Goal: Task Accomplishment & Management: Use online tool/utility

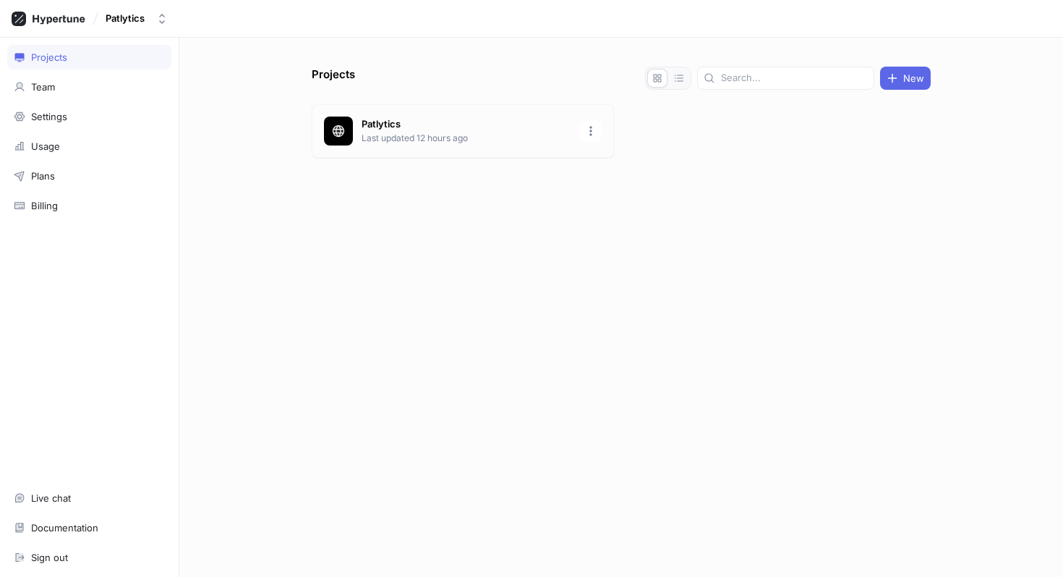
click at [440, 127] on p "Patlytics" at bounding box center [467, 124] width 210 height 14
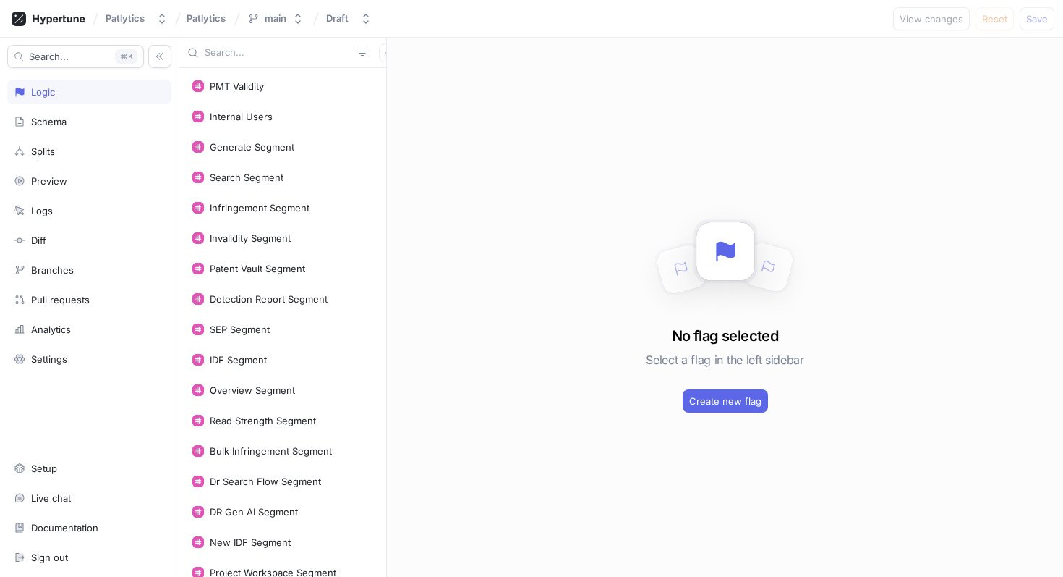
click at [257, 55] on input "text" at bounding box center [278, 53] width 147 height 14
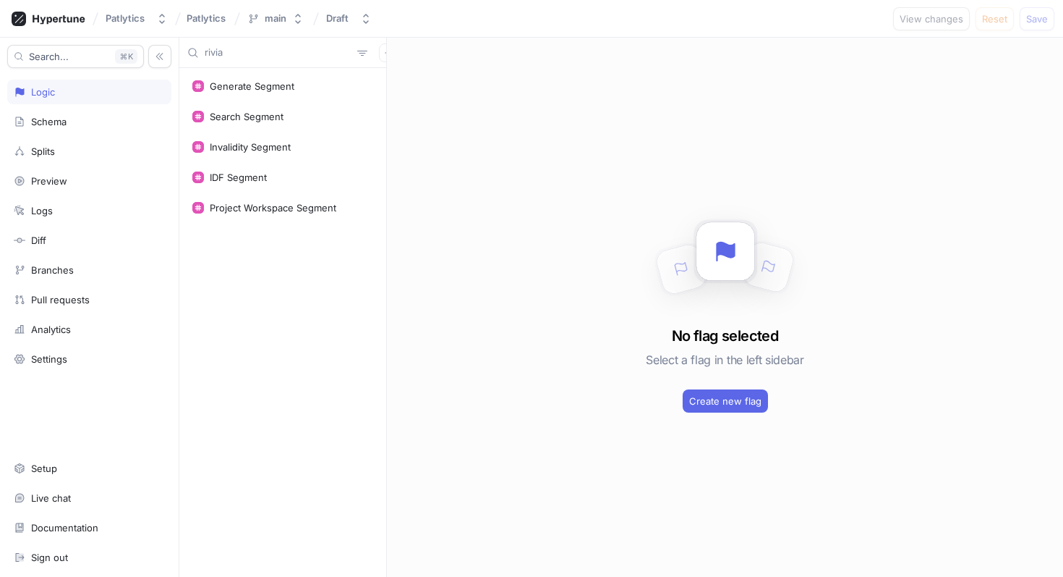
type input "rivian"
click at [257, 55] on input "rivian" at bounding box center [278, 53] width 147 height 14
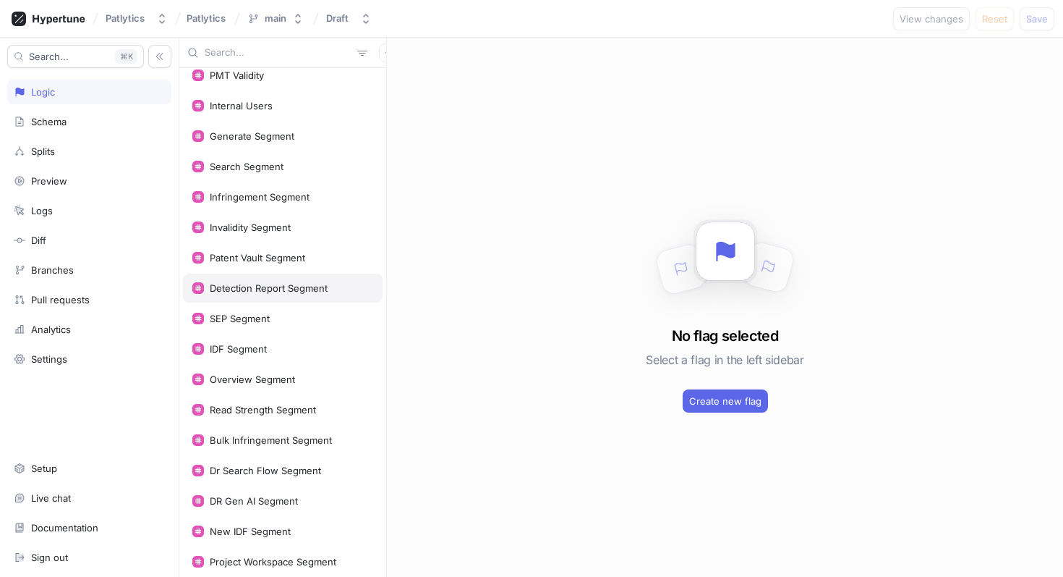
scroll to position [14, 0]
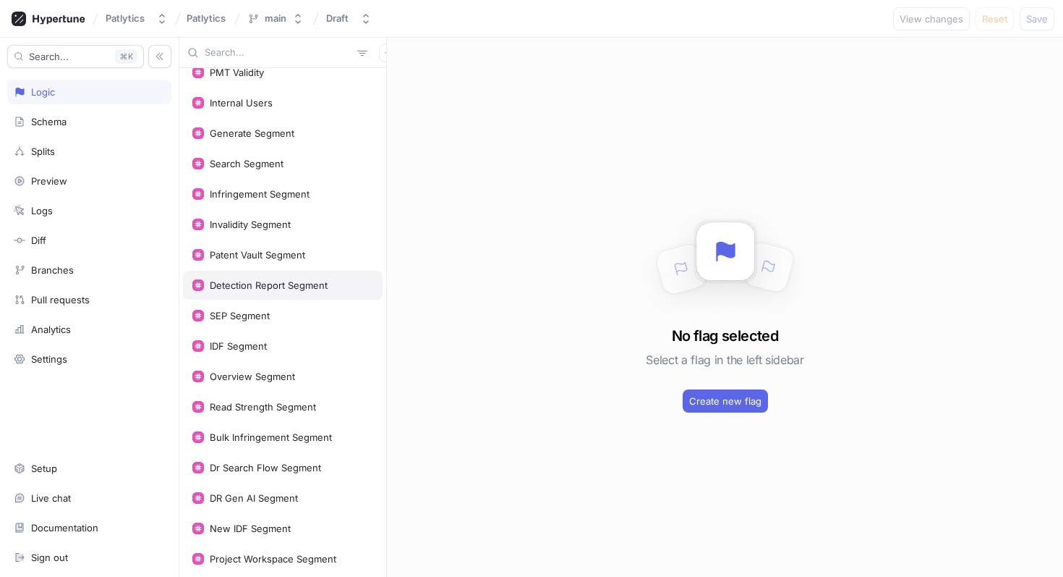
click at [299, 274] on div "Detection Report Segment" at bounding box center [283, 285] width 200 height 29
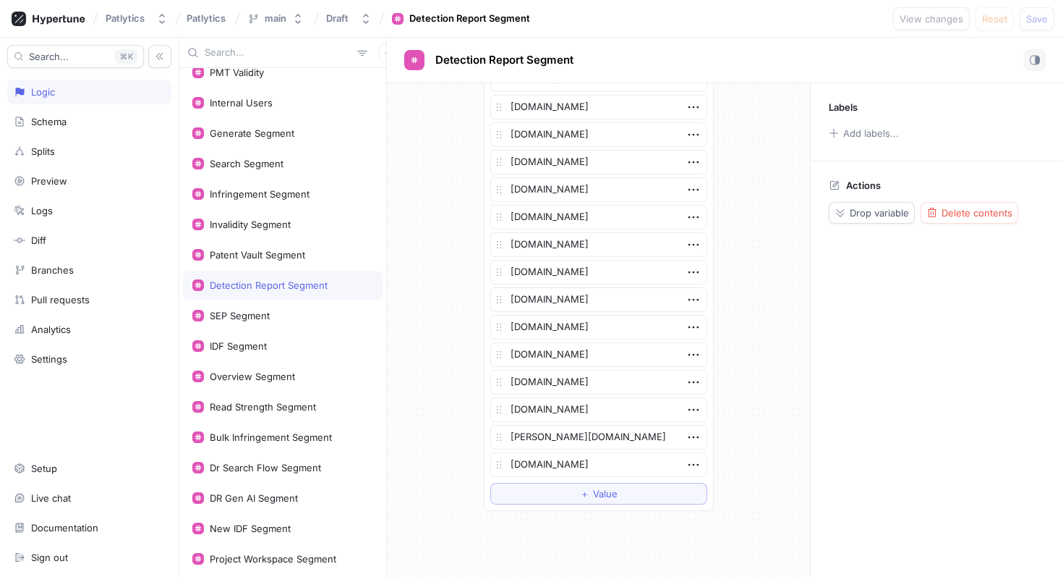
scroll to position [3584, 0]
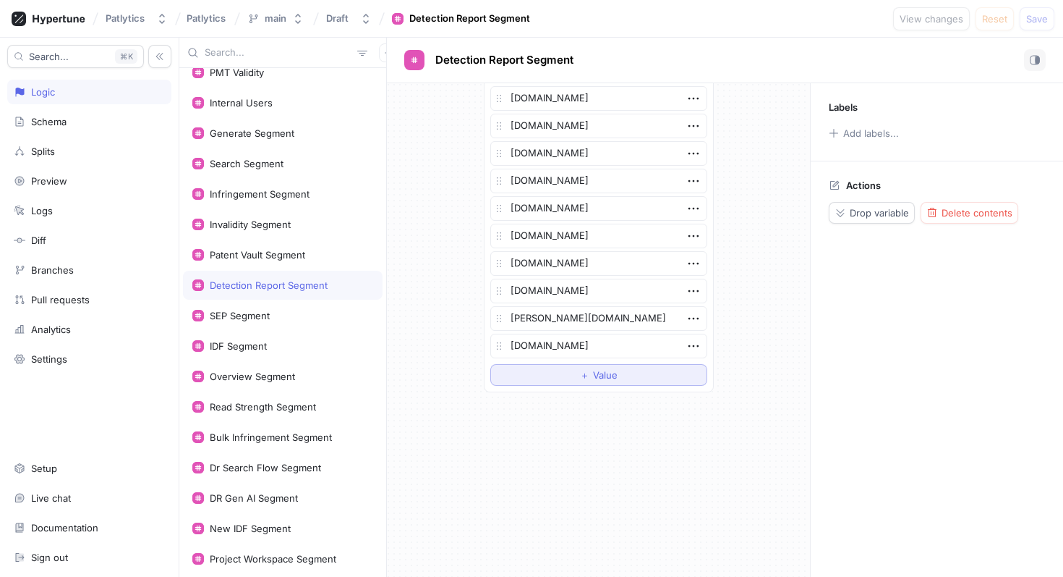
click at [587, 381] on button "＋ Value" at bounding box center [598, 375] width 217 height 22
type textarea "x"
type textarea "r"
type textarea "x"
type textarea "ri"
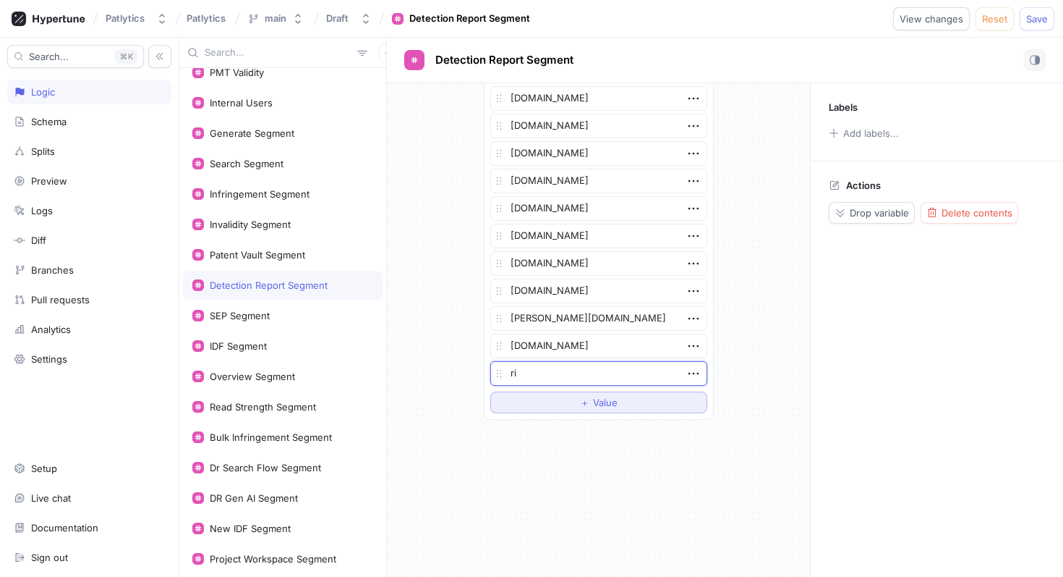
type textarea "x"
type textarea "rivi"
type textarea "x"
type textarea "rivian"
type textarea "x"
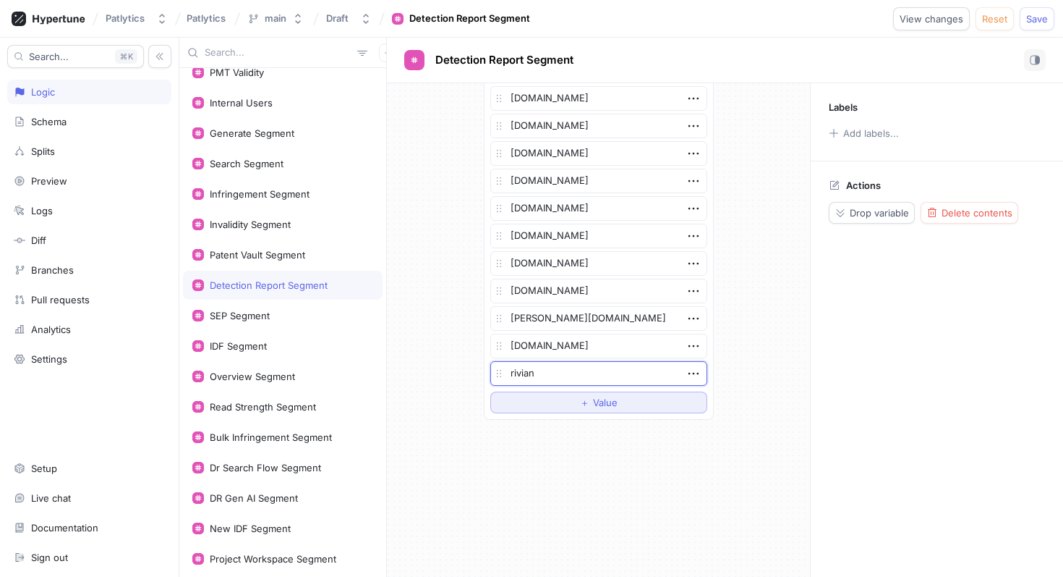
type textarea "rivian."
type textarea "x"
type textarea "[DOMAIN_NAME]"
type textarea "x"
type textarea "[DOMAIN_NAME]"
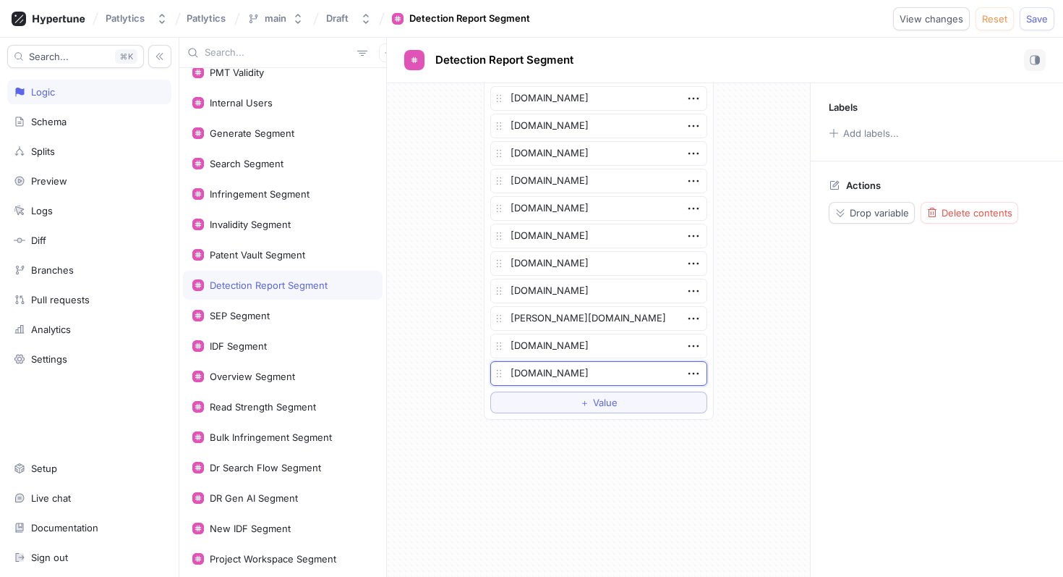
drag, startPoint x: 590, startPoint y: 384, endPoint x: 579, endPoint y: 378, distance: 12.7
click at [590, 383] on textarea "[DOMAIN_NAME]" at bounding box center [598, 373] width 217 height 25
click at [575, 377] on textarea "[DOMAIN_NAME]" at bounding box center [598, 373] width 217 height 25
click at [575, 378] on textarea "[DOMAIN_NAME]" at bounding box center [598, 373] width 217 height 25
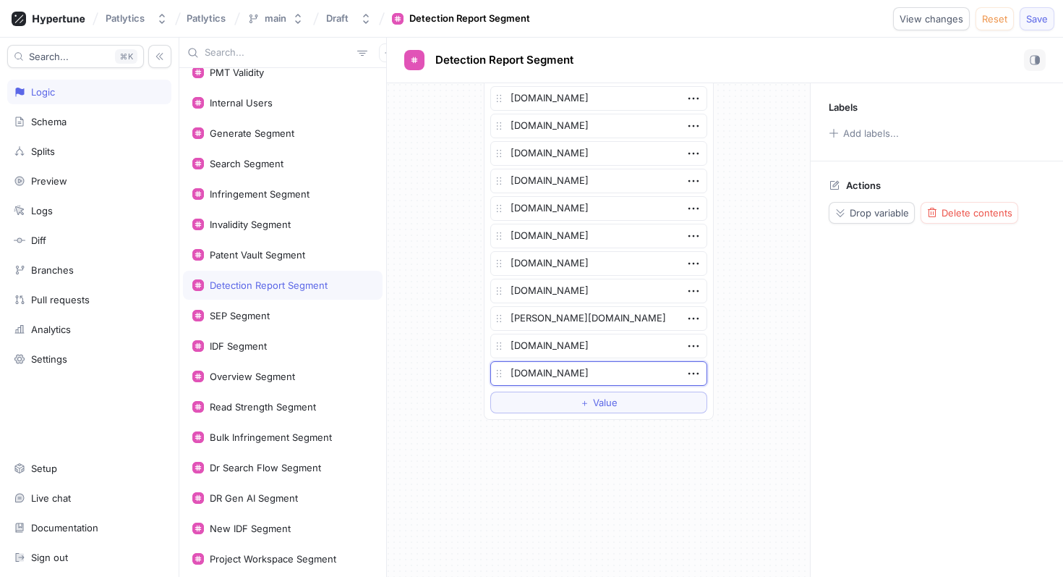
click at [1039, 20] on span "Save" at bounding box center [1038, 18] width 22 height 9
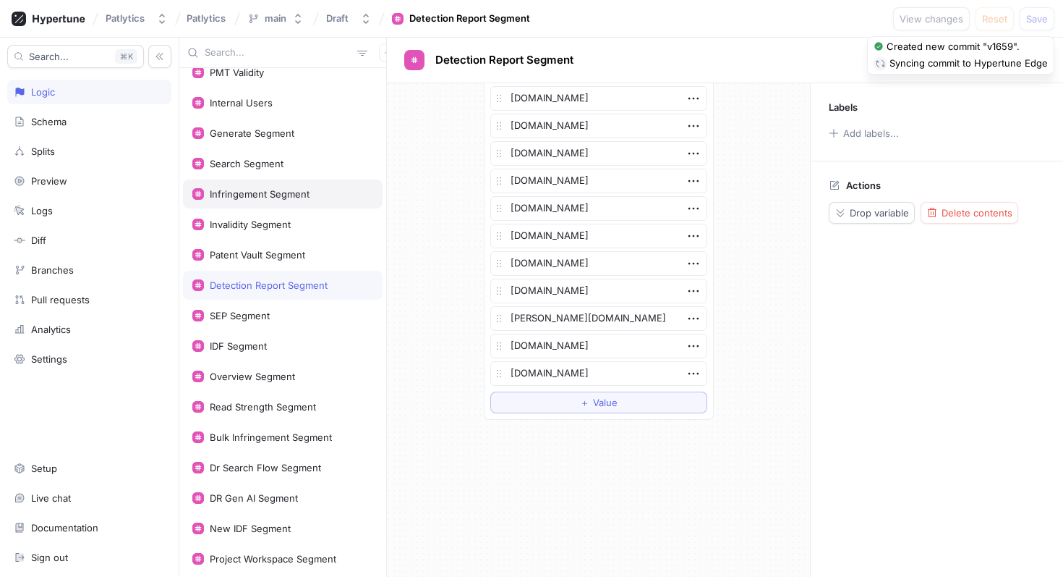
click at [279, 200] on div "Infringement Segment" at bounding box center [283, 193] width 200 height 29
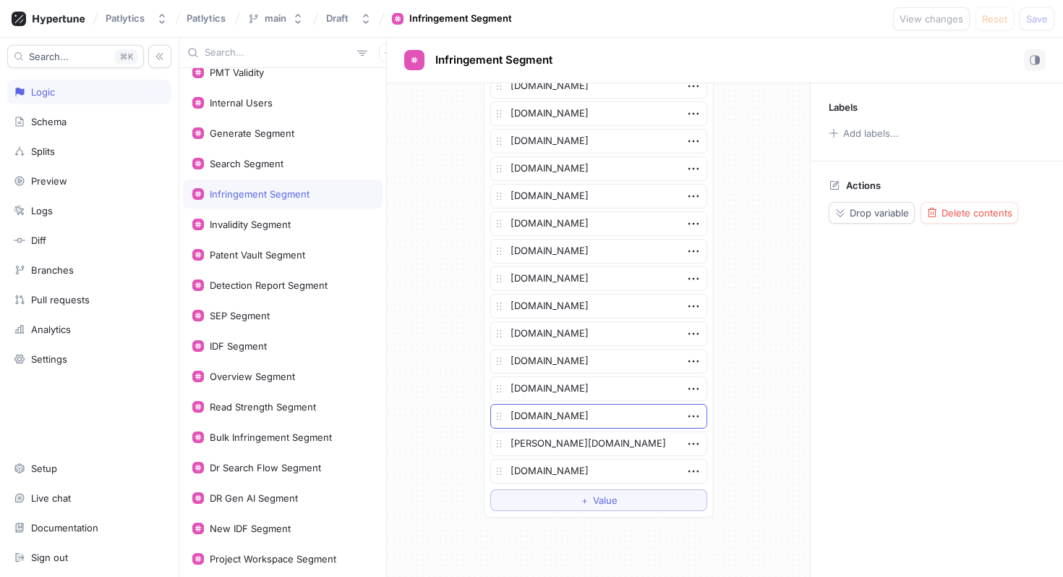
scroll to position [2896, 0]
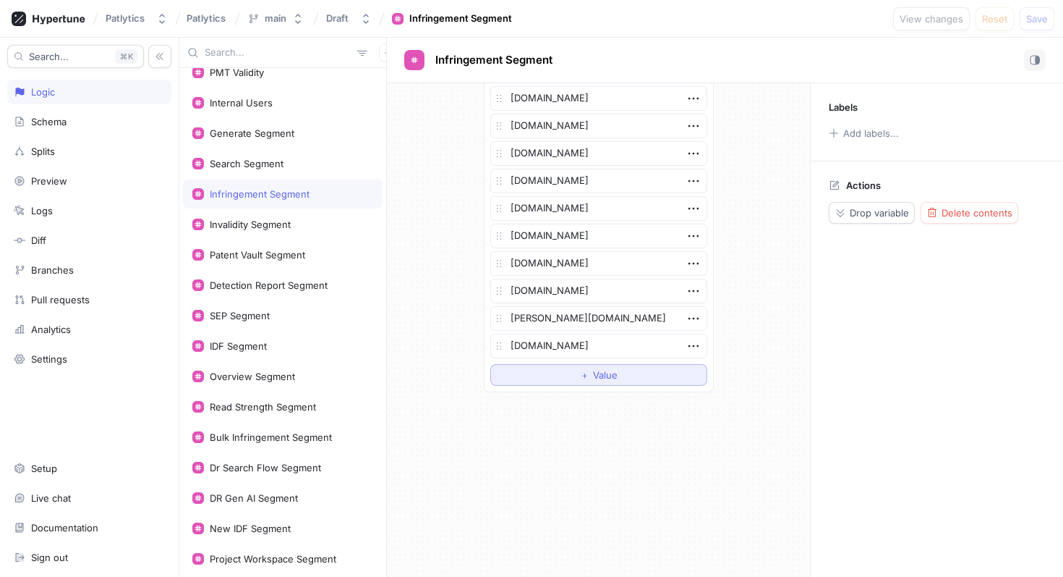
click at [551, 378] on button "＋ Value" at bounding box center [598, 375] width 217 height 22
type textarea "x"
type textarea "r"
type textarea "x"
type textarea "ri"
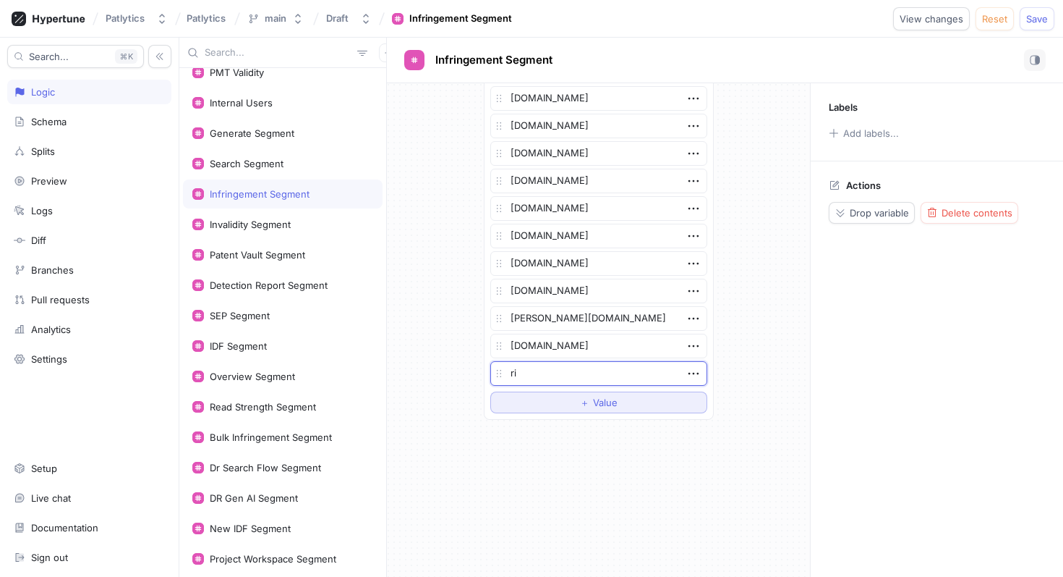
type textarea "x"
type textarea "riv"
type textarea "x"
type textarea "rivi"
type textarea "x"
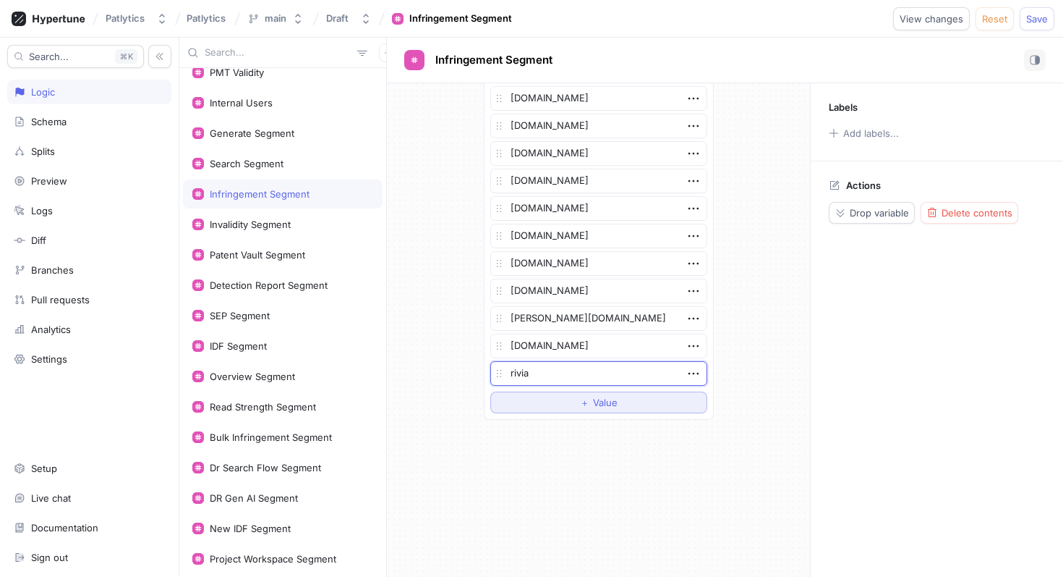
type textarea "rivian"
type textarea "x"
type textarea "rivian."
type textarea "x"
type textarea "rivian.c"
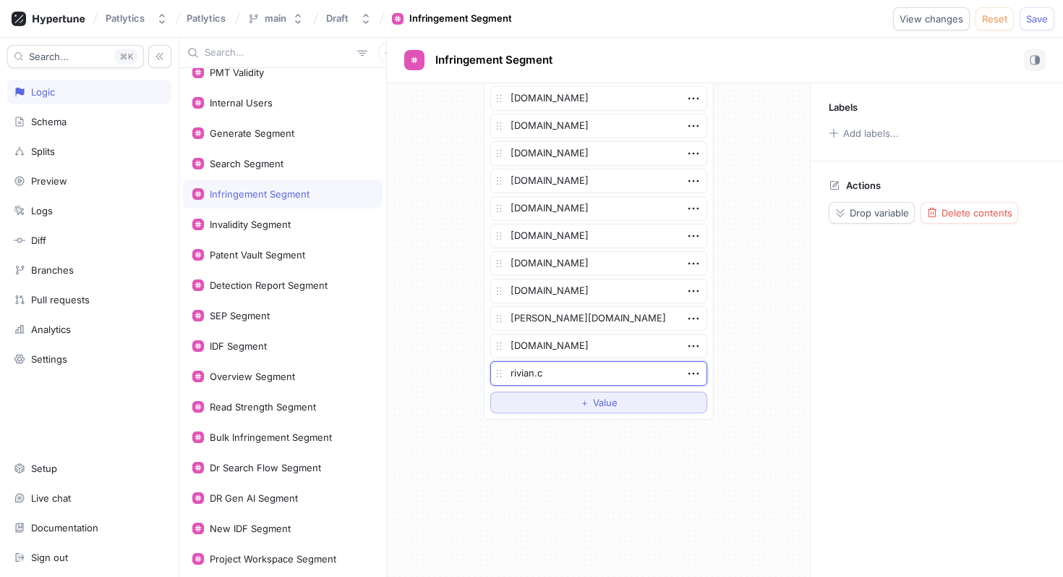
type textarea "x"
type textarea "[DOMAIN_NAME]"
type textarea "x"
type textarea "[DOMAIN_NAME]"
click at [1035, 16] on span "Save" at bounding box center [1038, 18] width 22 height 9
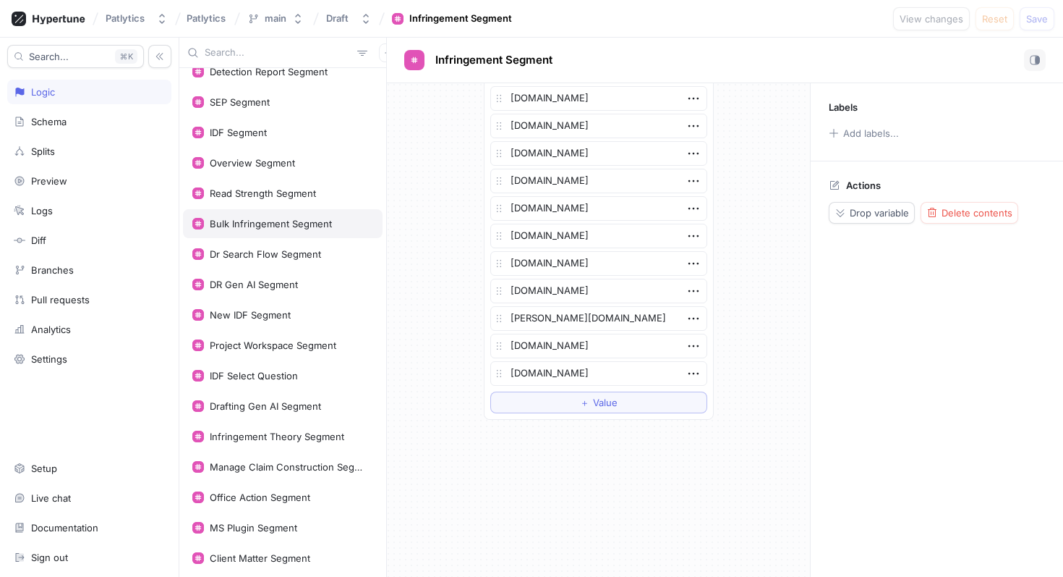
scroll to position [228, 0]
click at [312, 223] on div "Bulk Infringement Segment" at bounding box center [271, 223] width 122 height 12
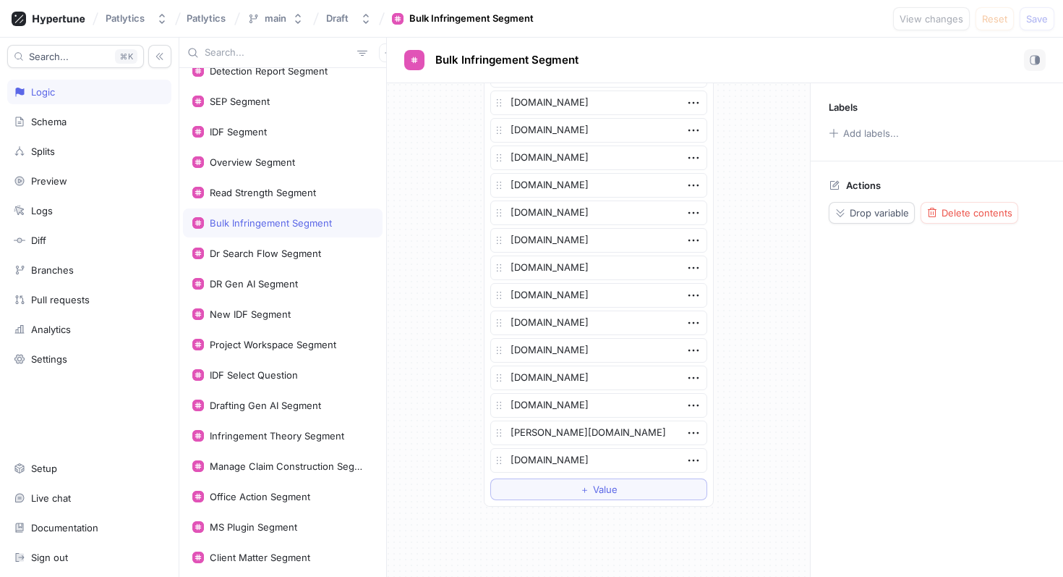
scroll to position [1962, 0]
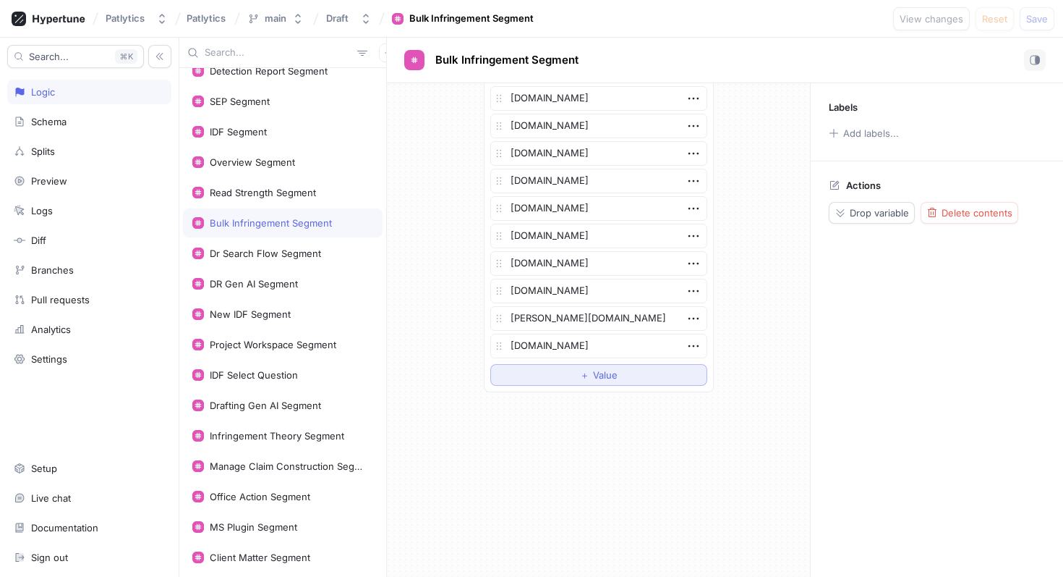
click at [580, 381] on button "＋ Value" at bounding box center [598, 375] width 217 height 22
type textarea "x"
type textarea "r"
type textarea "x"
type textarea "ri"
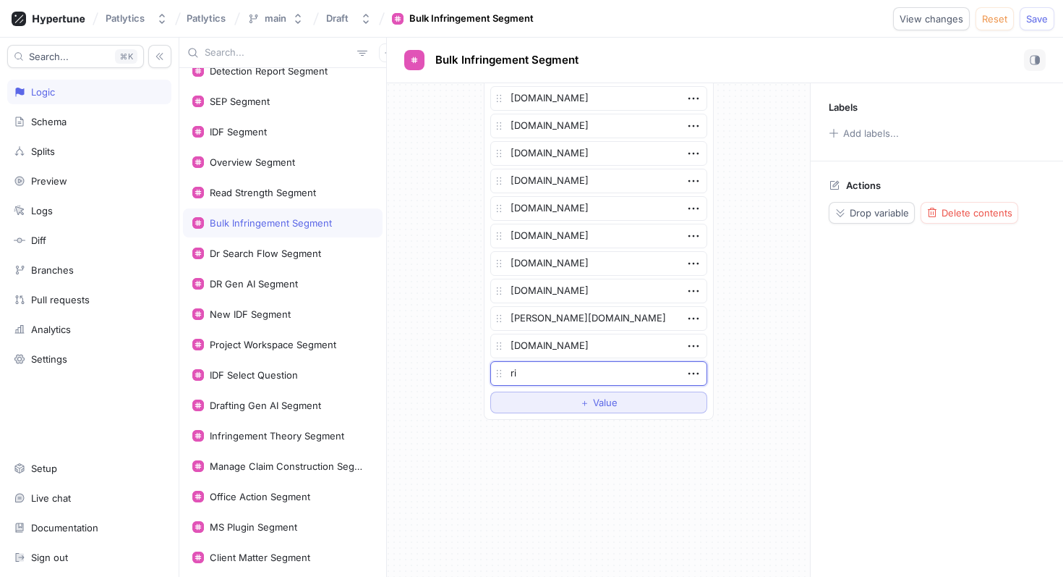
type textarea "x"
type textarea "riv"
type textarea "x"
type textarea "rivi"
type textarea "x"
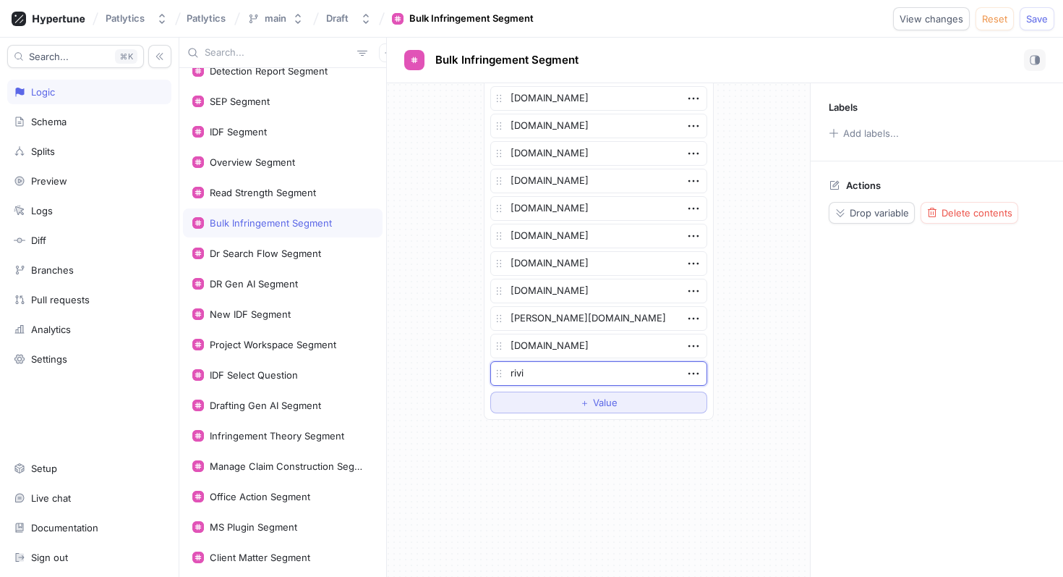
type textarea "rivia"
type textarea "x"
type textarea "rivian"
type textarea "x"
type textarea "rivian."
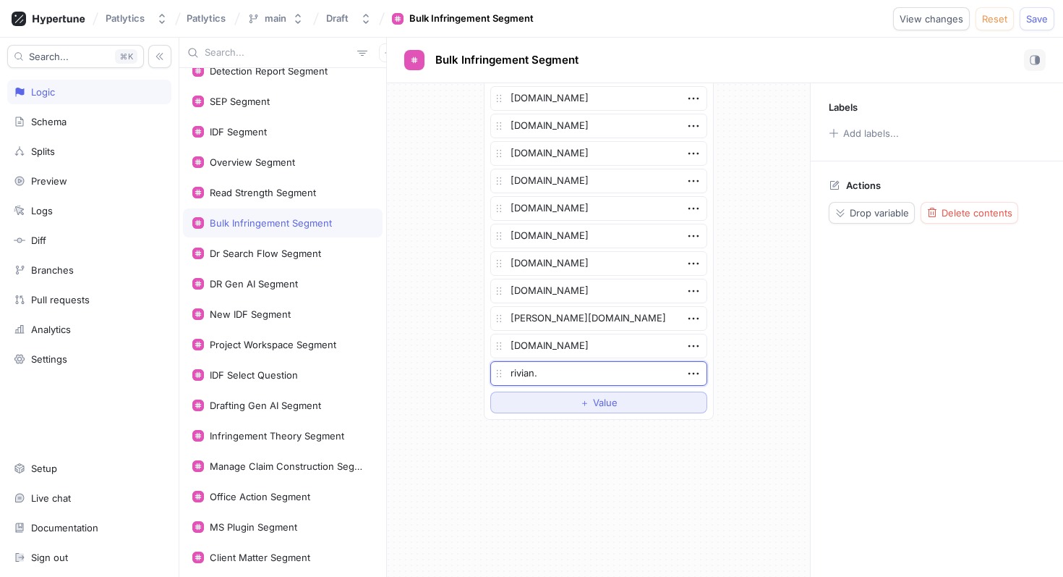
type textarea "x"
type textarea "rivian.c"
type textarea "x"
type textarea "[DOMAIN_NAME]"
type textarea "x"
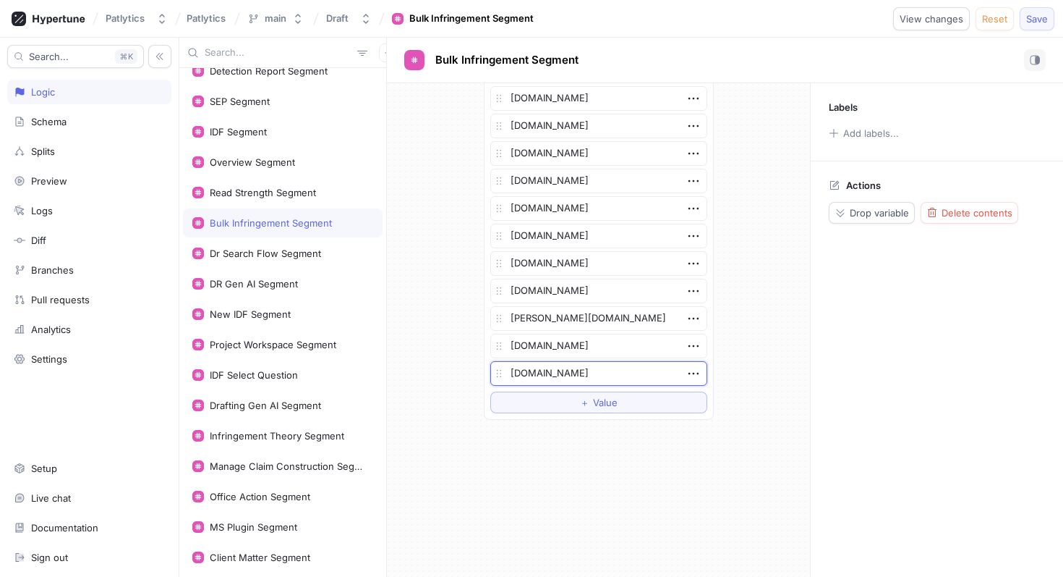
type textarea "[DOMAIN_NAME]"
click at [1047, 20] on span "Save" at bounding box center [1038, 18] width 22 height 9
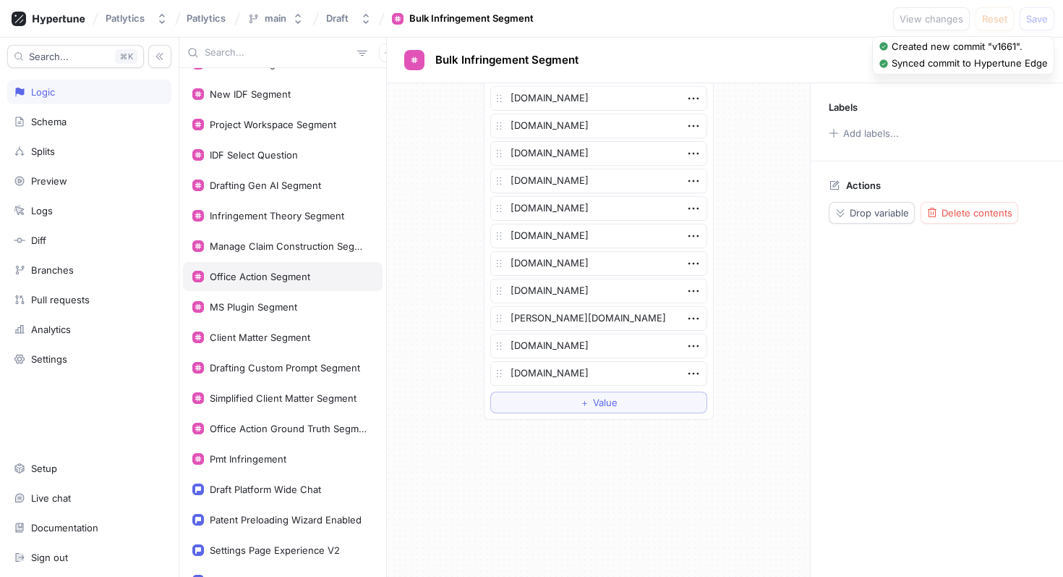
scroll to position [452, 0]
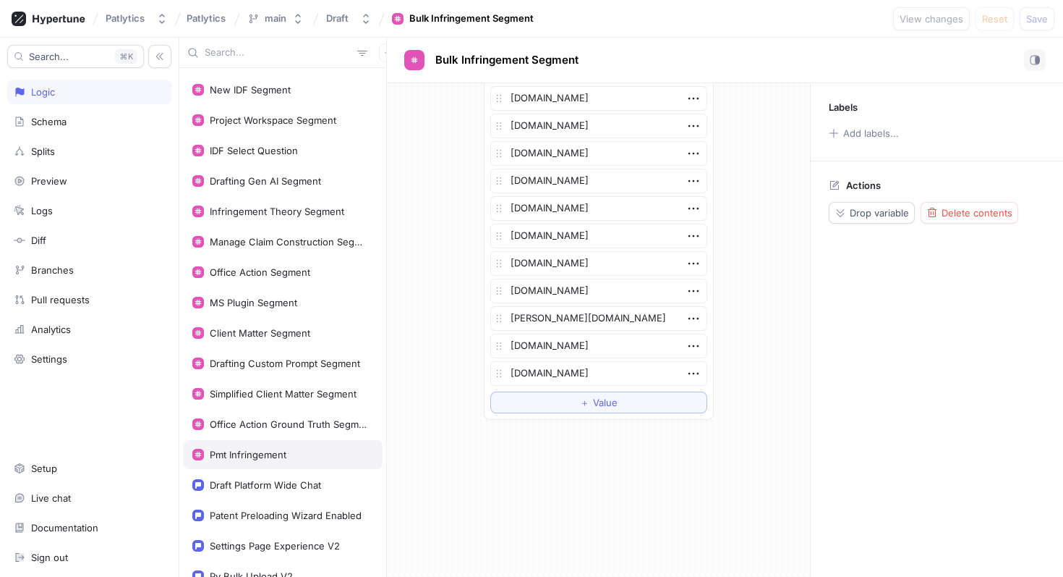
click at [292, 457] on div "Pmt Infringement" at bounding box center [282, 455] width 181 height 12
type textarea "x"
